Goal: Task Accomplishment & Management: Use online tool/utility

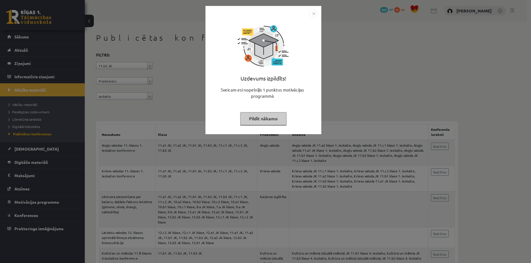
click at [270, 118] on button "Pildīt nākamo" at bounding box center [263, 118] width 46 height 13
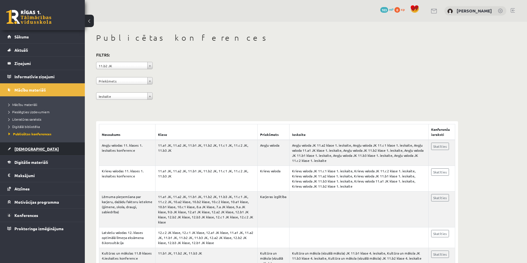
click at [40, 155] on link "[DEMOGRAPHIC_DATA]" at bounding box center [42, 148] width 70 height 13
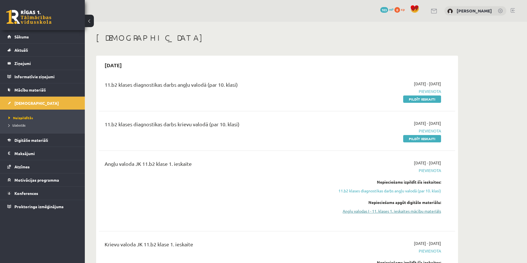
click at [381, 211] on link "Angļu valodas I - 11. klases 1. ieskaites mācību materiāls" at bounding box center [387, 211] width 107 height 6
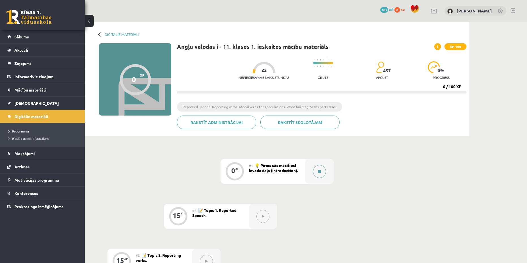
click at [321, 174] on button at bounding box center [319, 171] width 13 height 13
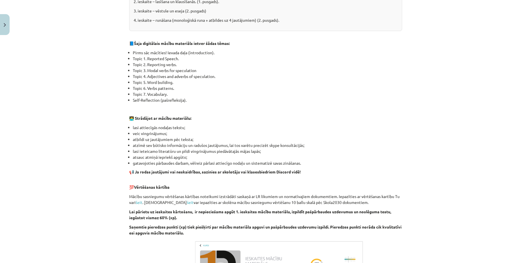
scroll to position [331, 0]
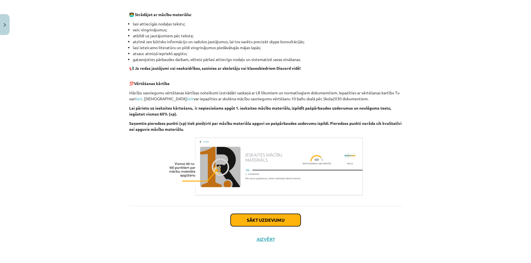
click at [250, 223] on button "Sākt uzdevumu" at bounding box center [266, 220] width 70 height 12
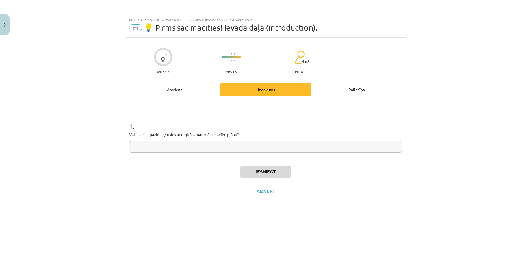
click at [170, 146] on input "text" at bounding box center [265, 147] width 273 height 12
type input "**"
click at [267, 168] on button "Iesniegt" at bounding box center [265, 172] width 51 height 12
click at [278, 198] on button "Nākamā nodarbība" at bounding box center [265, 194] width 55 height 13
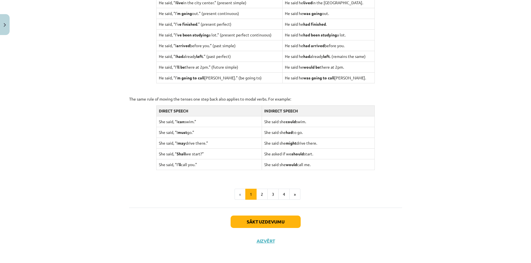
scroll to position [501, 0]
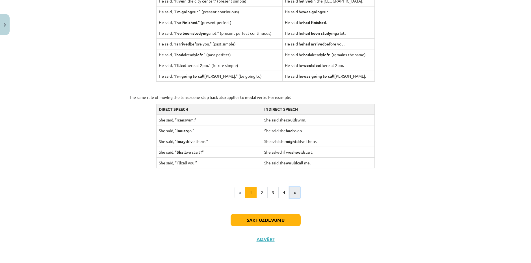
click at [295, 196] on button "»" at bounding box center [294, 192] width 11 height 11
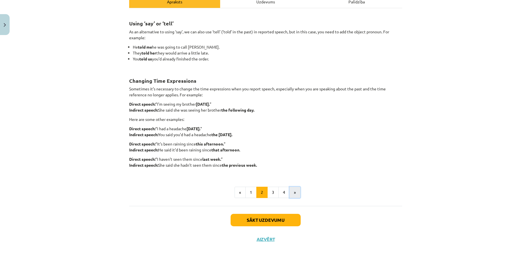
click at [295, 196] on button "»" at bounding box center [294, 192] width 11 height 11
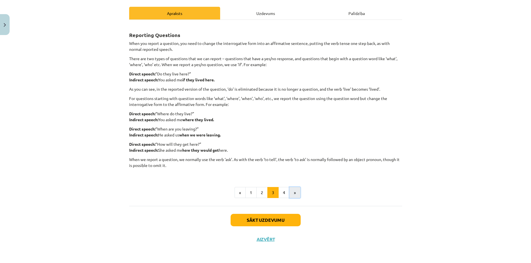
click at [295, 196] on button "»" at bounding box center [294, 192] width 11 height 11
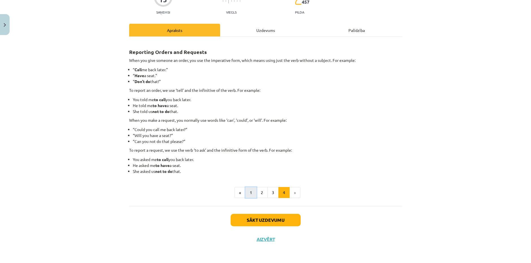
click at [250, 192] on button "1" at bounding box center [250, 192] width 11 height 11
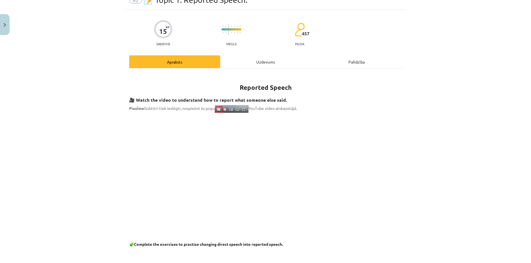
scroll to position [0, 0]
